Goal: Task Accomplishment & Management: Manage account settings

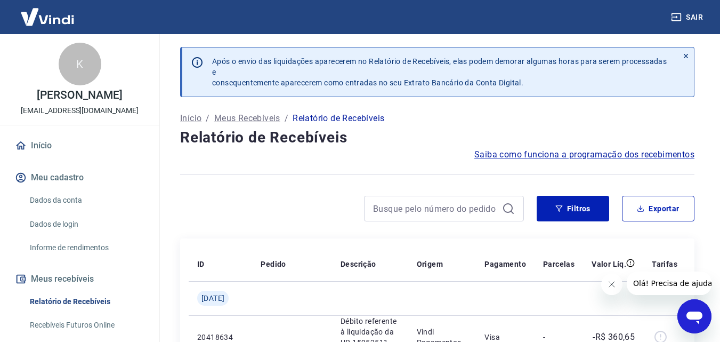
scroll to position [164, 0]
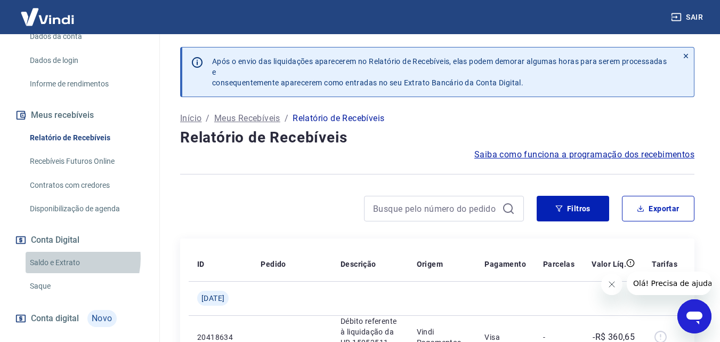
click at [64, 258] on link "Saldo e Extrato" at bounding box center [86, 263] width 121 height 22
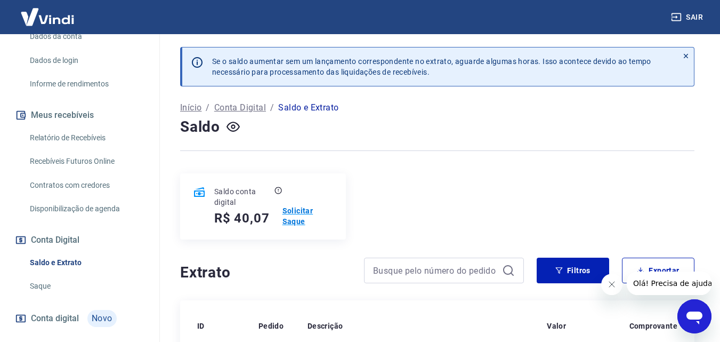
click at [301, 218] on p "Solicitar Saque" at bounding box center [307, 215] width 51 height 21
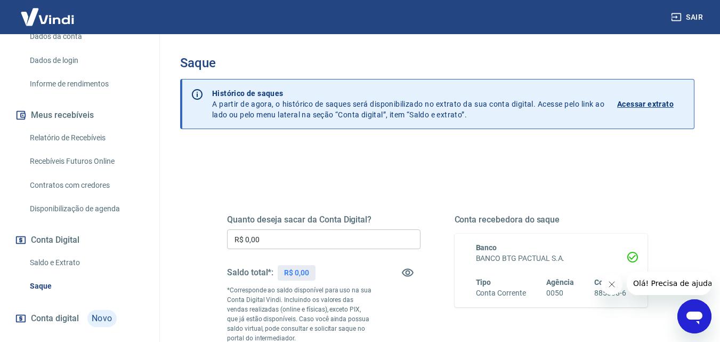
click at [275, 241] on input "R$ 0,00" at bounding box center [323, 239] width 193 height 20
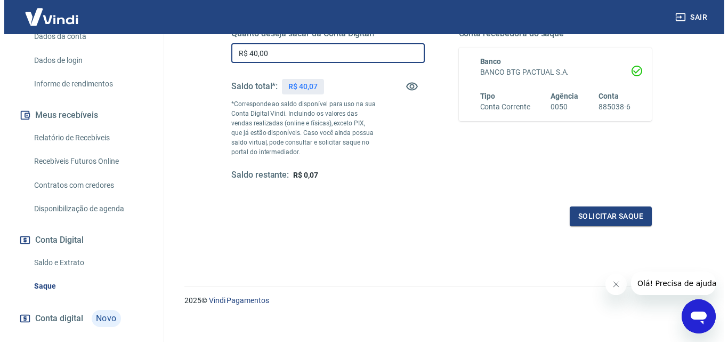
scroll to position [195, 0]
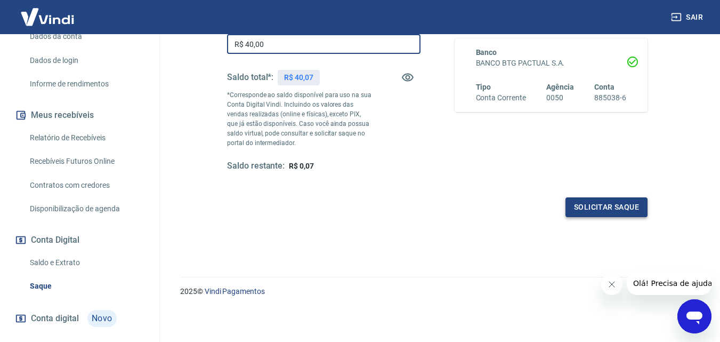
type input "R$ 40,00"
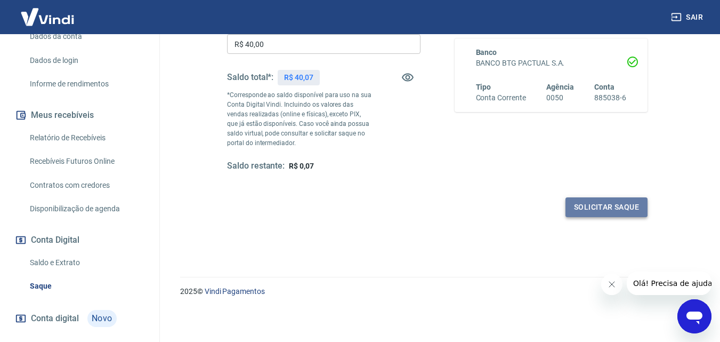
click at [642, 212] on button "Solicitar saque" at bounding box center [606, 207] width 82 height 20
click at [599, 204] on button "Solicitar saque" at bounding box center [606, 207] width 82 height 20
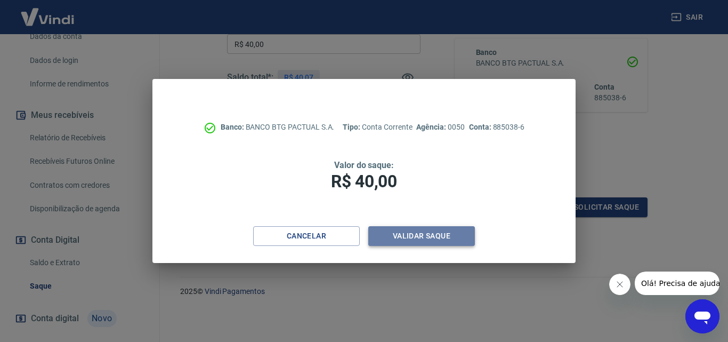
click at [411, 236] on button "Validar saque" at bounding box center [421, 236] width 107 height 20
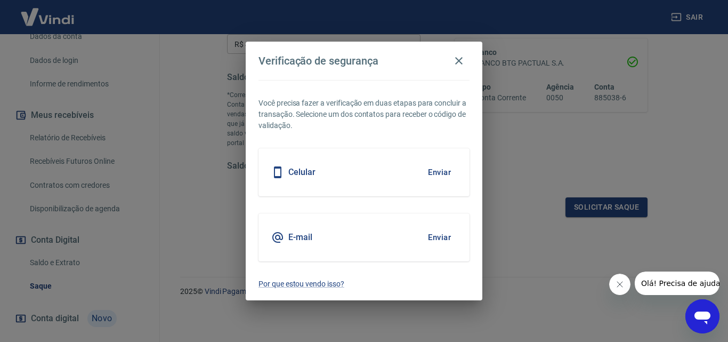
click at [432, 167] on button "Enviar" at bounding box center [439, 172] width 35 height 22
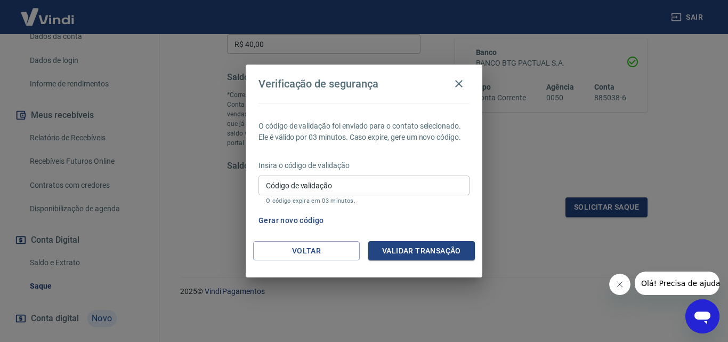
click at [388, 183] on input "Código de validação" at bounding box center [363, 185] width 211 height 20
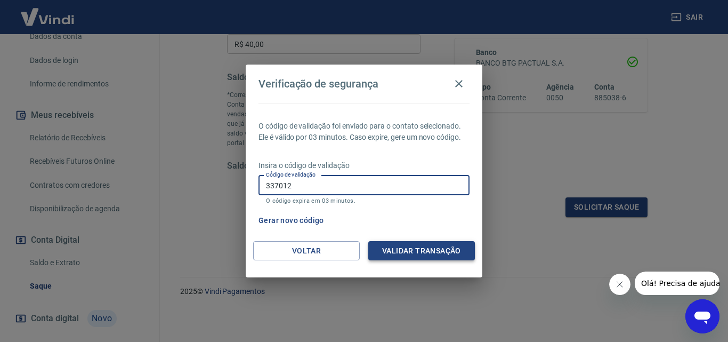
type input "337012"
click at [412, 248] on button "Validar transação" at bounding box center [421, 251] width 107 height 20
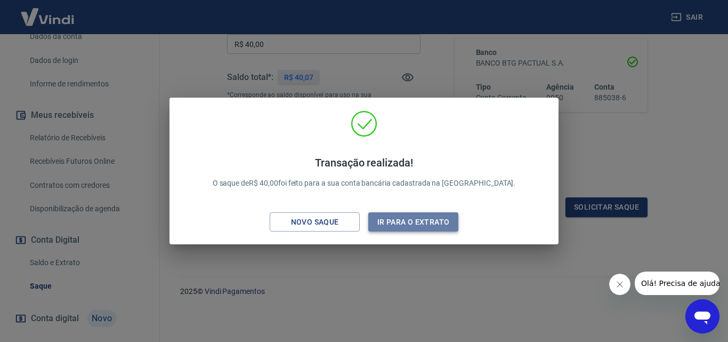
click at [401, 222] on button "Ir para o extrato" at bounding box center [413, 222] width 90 height 20
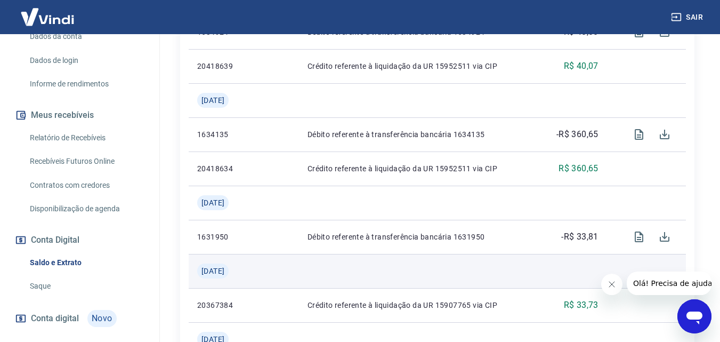
scroll to position [320, 0]
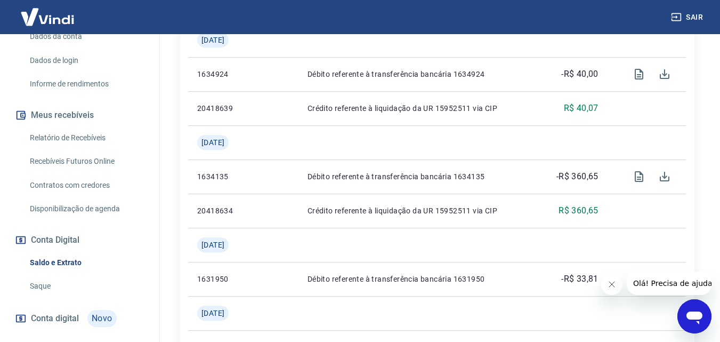
click at [95, 139] on link "Relatório de Recebíveis" at bounding box center [86, 138] width 121 height 22
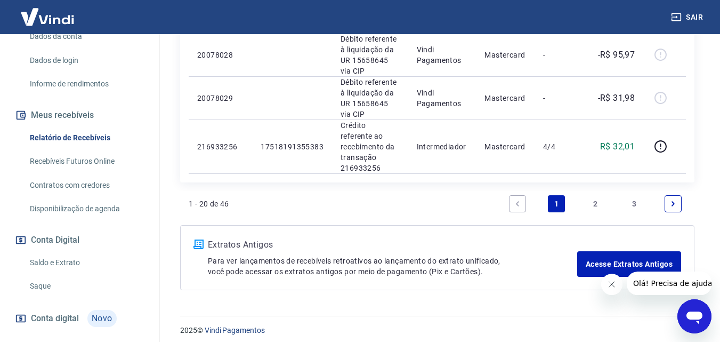
scroll to position [1263, 0]
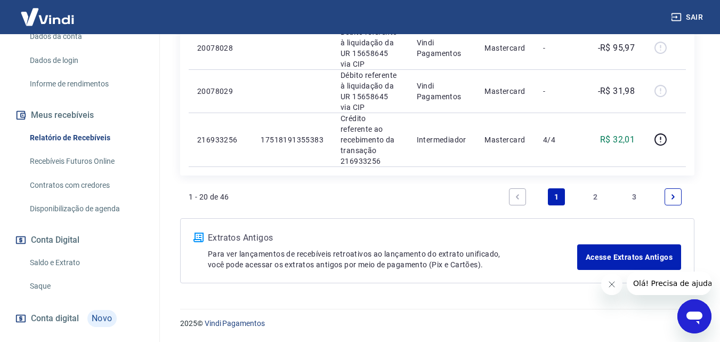
click at [596, 196] on link "2" at bounding box center [595, 196] width 17 height 17
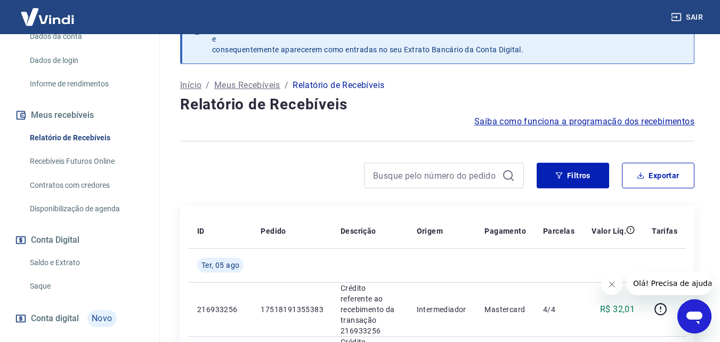
scroll to position [1274, 0]
